Goal: Check status: Check status

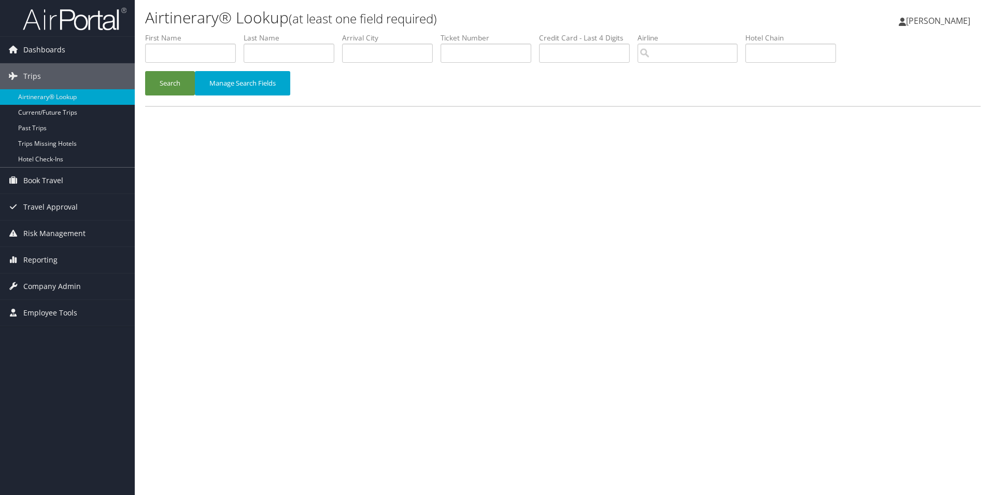
drag, startPoint x: 320, startPoint y: 0, endPoint x: 560, endPoint y: 115, distance: 265.5
click at [560, 115] on div "First Name Last Name Departure City Arrival City Company/Division Airport/City …" at bounding box center [563, 75] width 836 height 84
click at [174, 50] on input "text" at bounding box center [190, 53] width 91 height 19
type input "micha"
click at [316, 44] on input "text" at bounding box center [289, 53] width 91 height 19
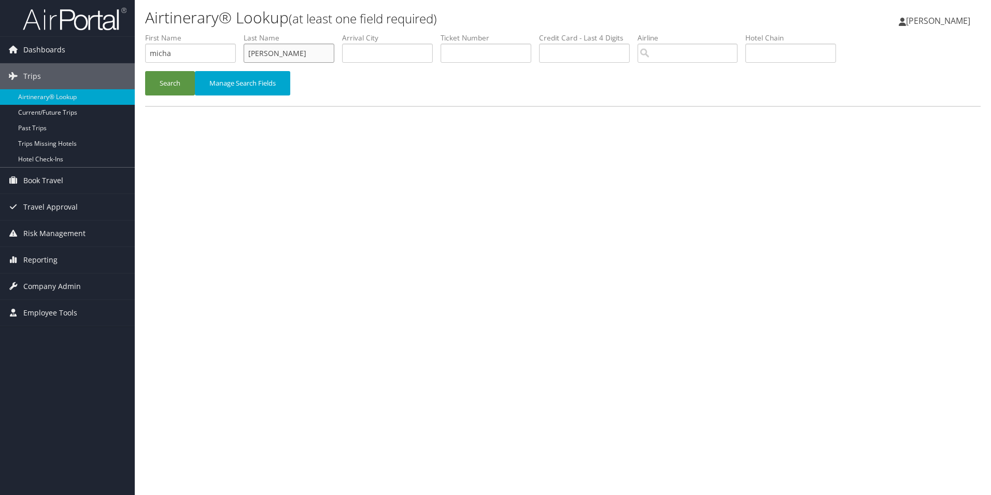
type input "[PERSON_NAME]"
click at [145, 71] on button "Search" at bounding box center [170, 83] width 50 height 24
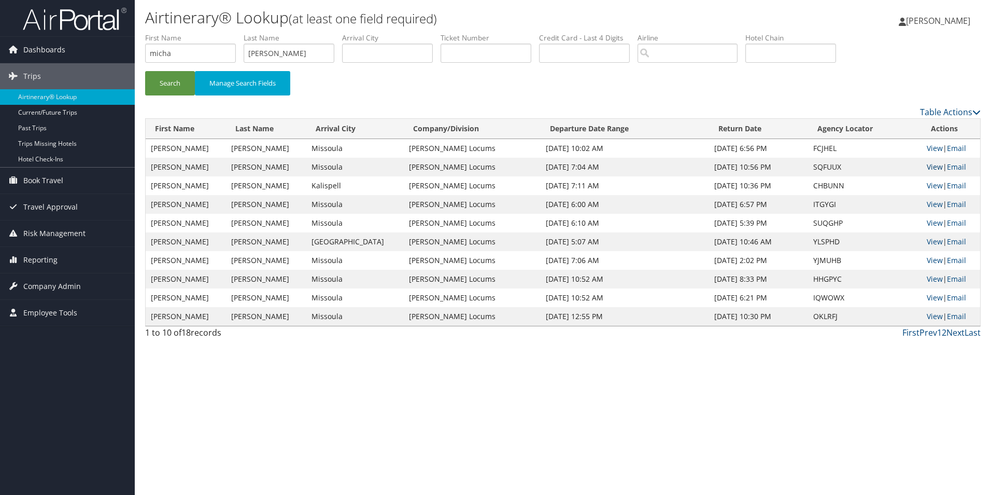
click at [930, 168] on link "View" at bounding box center [935, 167] width 16 height 10
click at [933, 185] on link "View" at bounding box center [935, 185] width 16 height 10
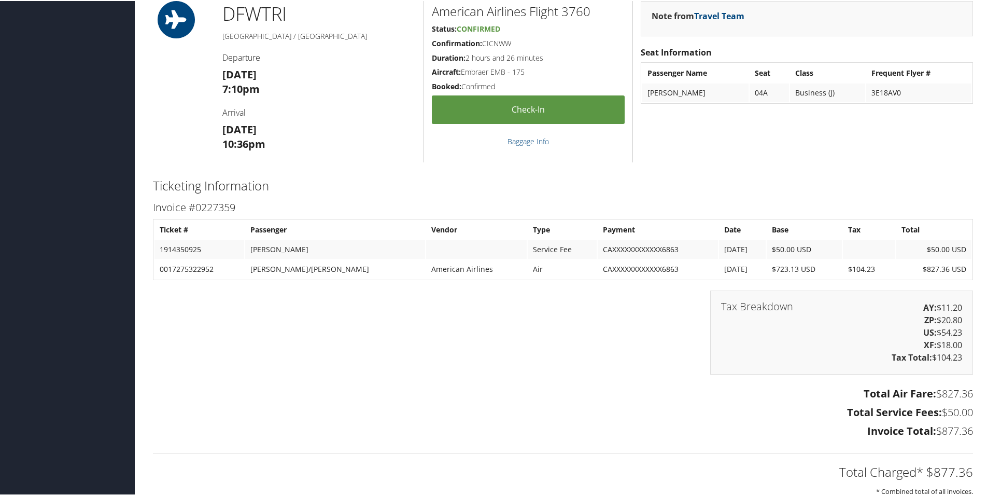
scroll to position [1503, 0]
